Goal: Task Accomplishment & Management: Complete application form

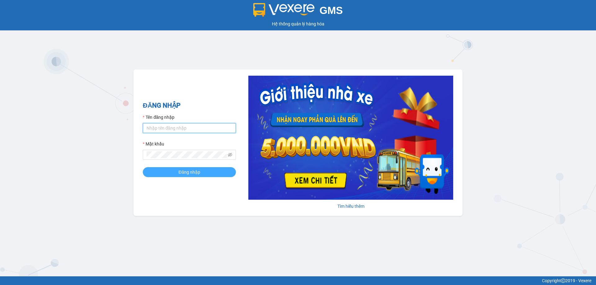
type input "bagahophong.tuanhung"
click at [184, 169] on span "Đăng nhập" at bounding box center [190, 172] width 22 height 7
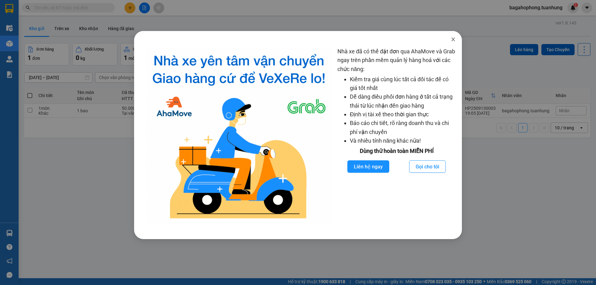
click at [454, 38] on icon "close" at bounding box center [453, 39] width 5 height 5
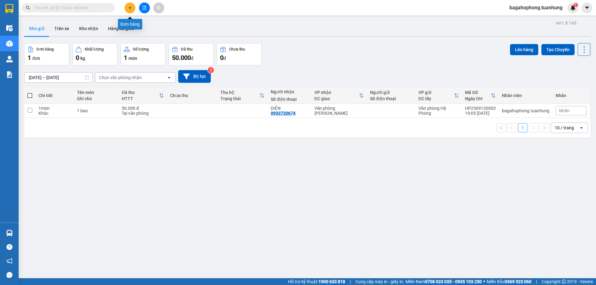
click at [130, 5] on button at bounding box center [129, 7] width 11 height 11
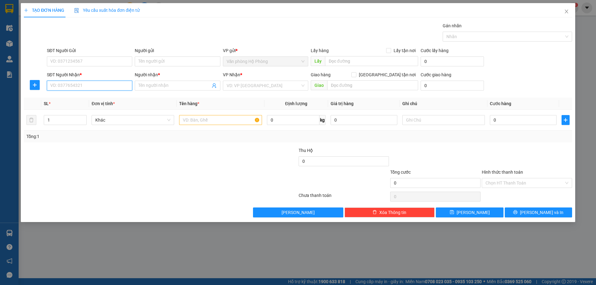
click at [97, 86] on input "SĐT Người Nhận *" at bounding box center [89, 86] width 85 height 10
type input "0916616267"
click at [107, 98] on div "0916616267 - anh nhịn" at bounding box center [90, 98] width 78 height 7
type input "anh nhịn"
type input "0916616267"
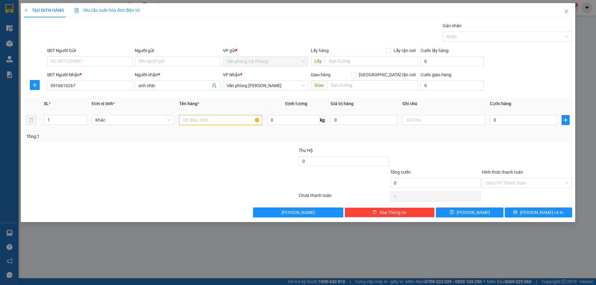
click at [181, 120] on input "text" at bounding box center [220, 120] width 83 height 10
click at [285, 86] on span "Văn phòng [PERSON_NAME]" at bounding box center [266, 85] width 78 height 9
type input "8 thùng"
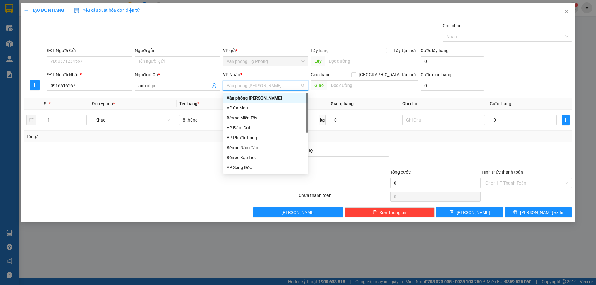
click at [283, 96] on div "Văn phòng [PERSON_NAME]" at bounding box center [266, 98] width 78 height 7
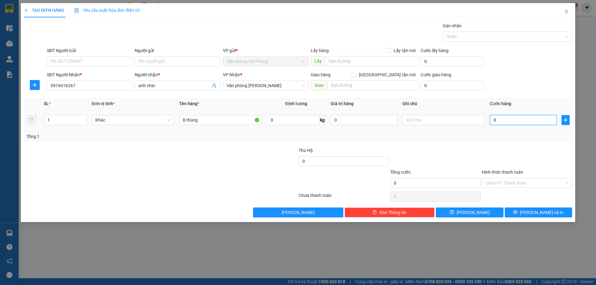
click at [491, 120] on input "0" at bounding box center [523, 120] width 67 height 10
type input "8"
type input "80"
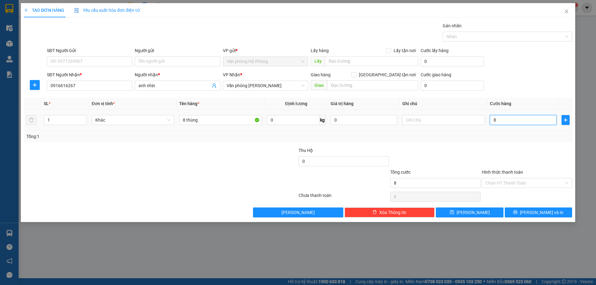
type input "80"
type input "800"
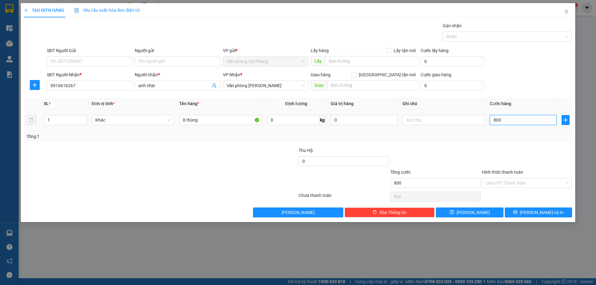
type input "8.000"
type input "80.000"
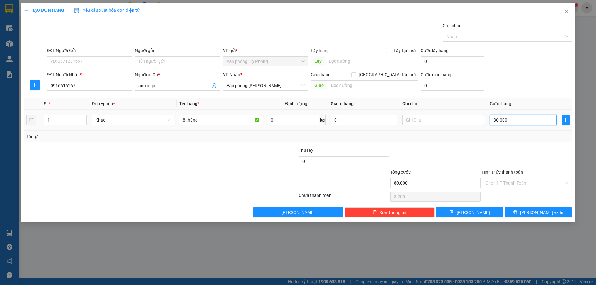
type input "80.000"
type input "800.000"
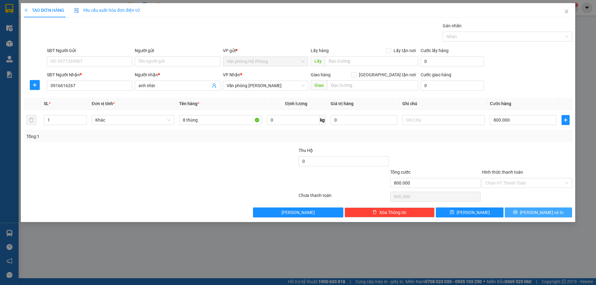
click at [541, 210] on span "[PERSON_NAME] và In" at bounding box center [541, 212] width 43 height 7
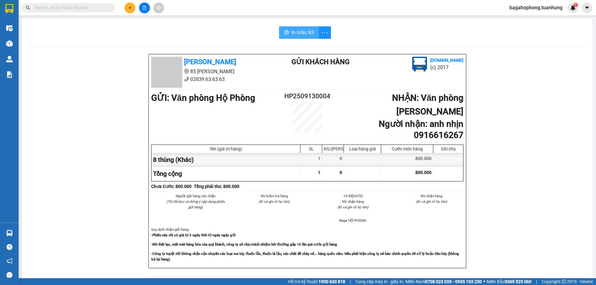
click at [302, 29] on span "In mẫu A5" at bounding box center [303, 33] width 22 height 8
click at [301, 29] on span "In mẫu A5" at bounding box center [303, 33] width 22 height 8
click at [306, 29] on span "In mẫu A5" at bounding box center [303, 33] width 22 height 8
click at [301, 30] on span "In mẫu A5" at bounding box center [303, 33] width 22 height 8
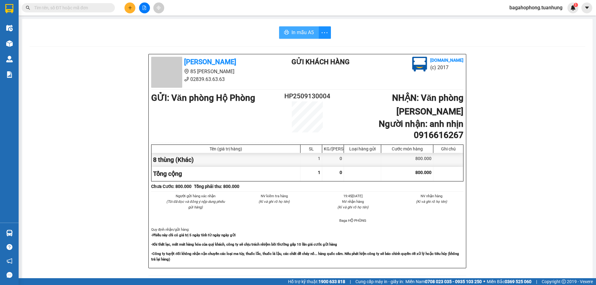
click at [305, 30] on span "In mẫu A5" at bounding box center [303, 33] width 22 height 8
click at [302, 28] on button "In mẫu A5" at bounding box center [299, 32] width 40 height 12
click at [303, 30] on span "In mẫu A5" at bounding box center [303, 33] width 22 height 8
